Goal: Download file/media

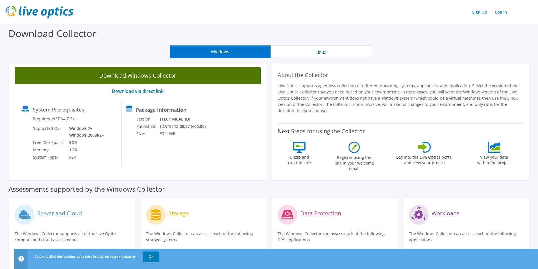
click at [133, 75] on link "Download Windows Collector" at bounding box center [138, 75] width 246 height 17
